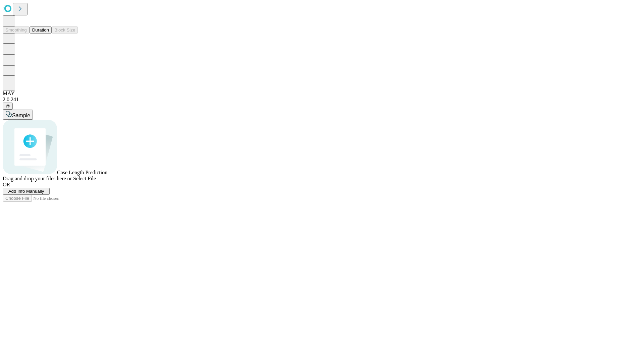
click at [44, 194] on span "Add Info Manually" at bounding box center [26, 191] width 36 height 5
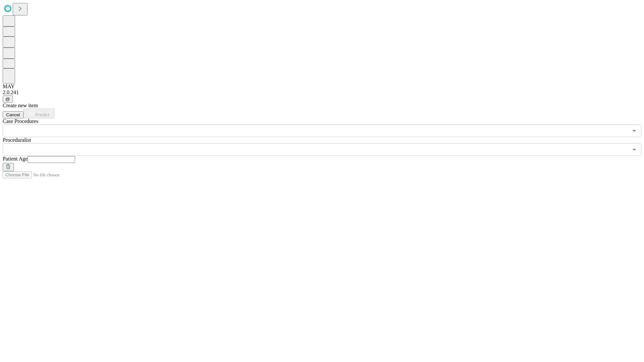
click at [75, 156] on input "text" at bounding box center [51, 159] width 48 height 7
type input "**"
click at [327, 143] on input "text" at bounding box center [315, 149] width 625 height 13
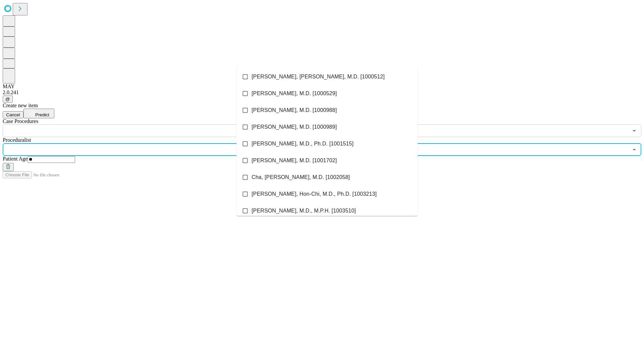
click at [327, 77] on li "[PERSON_NAME], [PERSON_NAME], M.D. [1000512]" at bounding box center [326, 76] width 181 height 17
click at [141, 124] on input "text" at bounding box center [315, 130] width 625 height 13
